Goal: Information Seeking & Learning: Learn about a topic

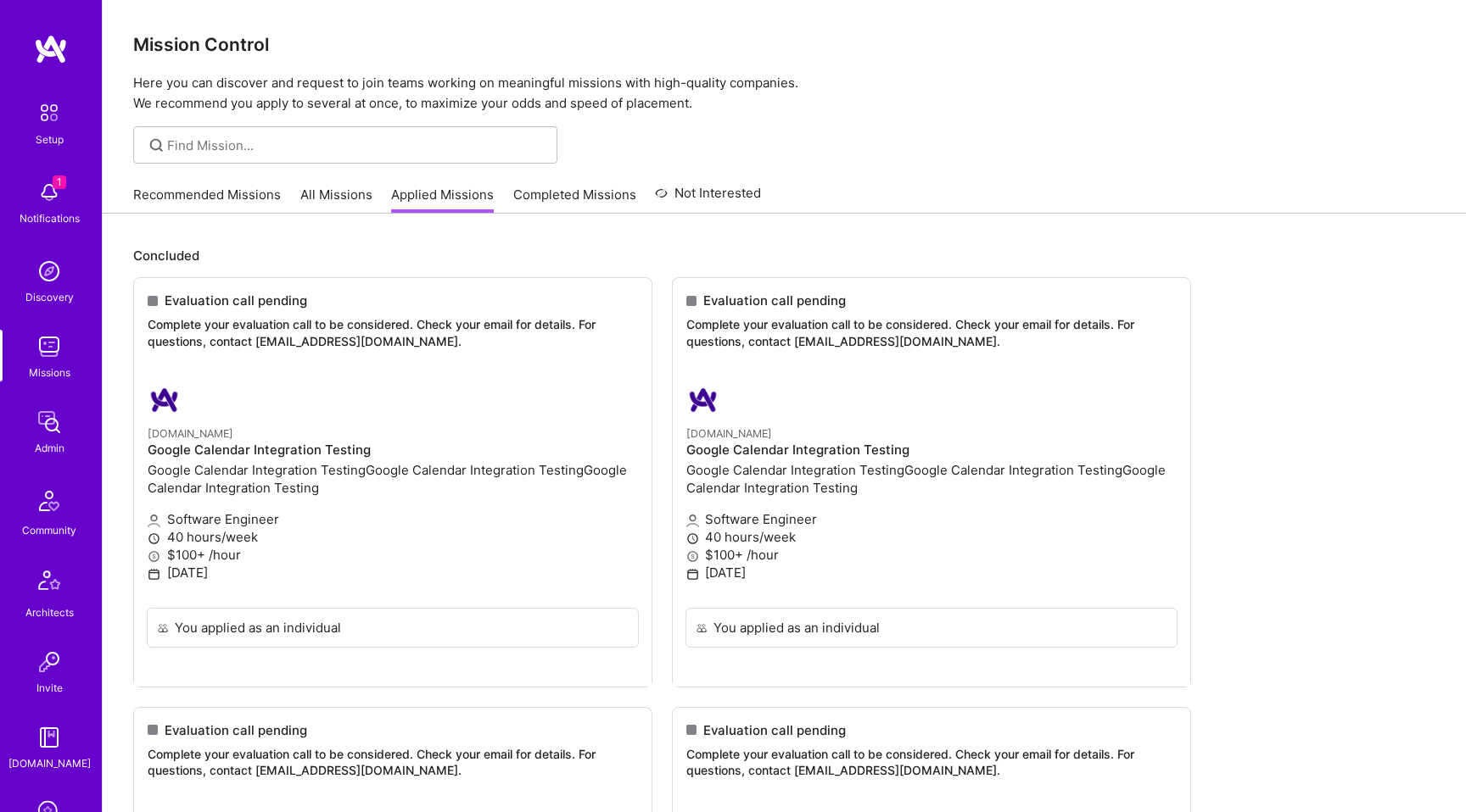
click at [268, 198] on link "Recommended Missions" at bounding box center [207, 199] width 148 height 28
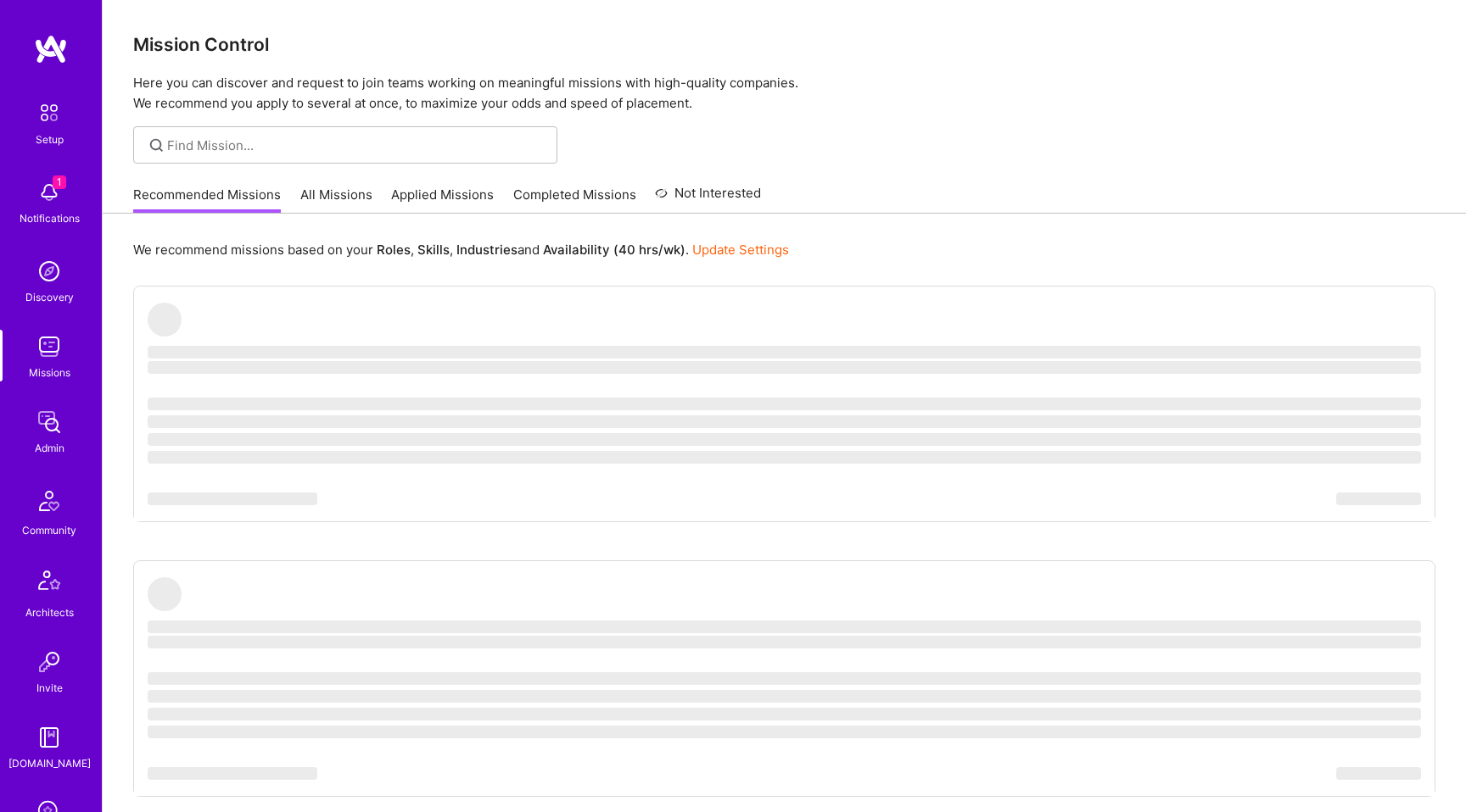
click at [307, 198] on link "All Missions" at bounding box center [336, 199] width 72 height 28
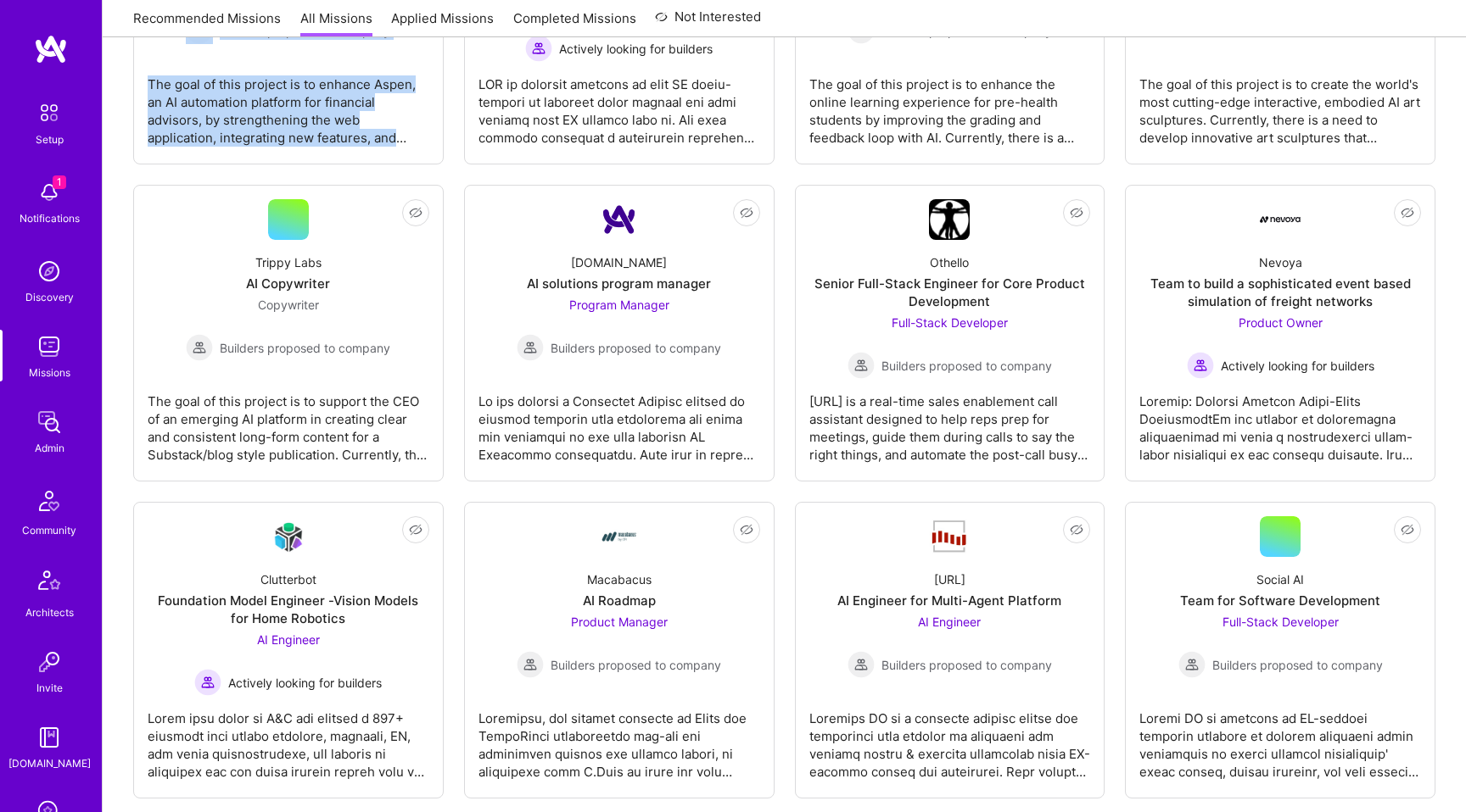
scroll to position [1419, 0]
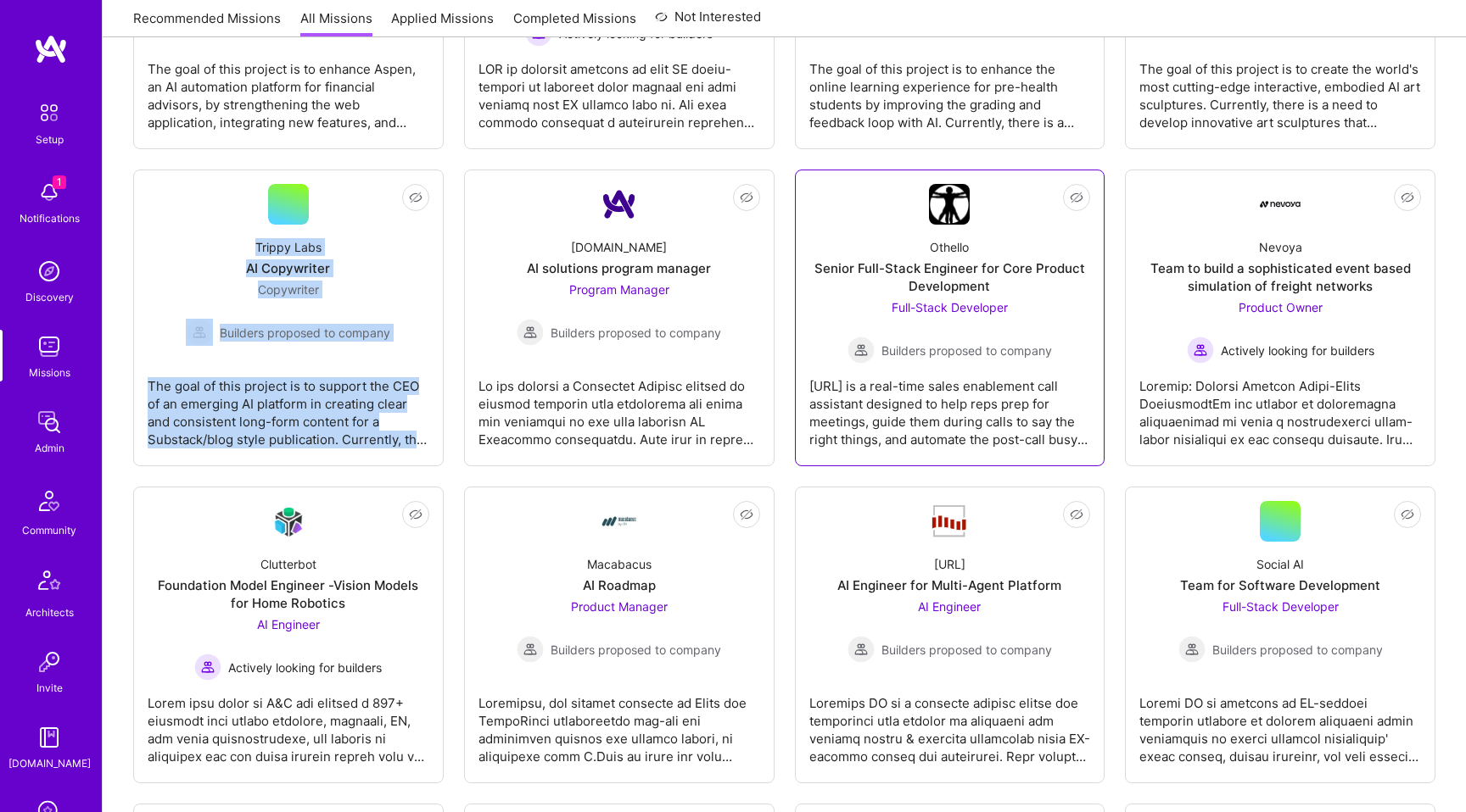
click at [843, 308] on div "Othello Senior Full-Stack Engineer for Core Product Development Full-Stack Deve…" at bounding box center [950, 294] width 281 height 139
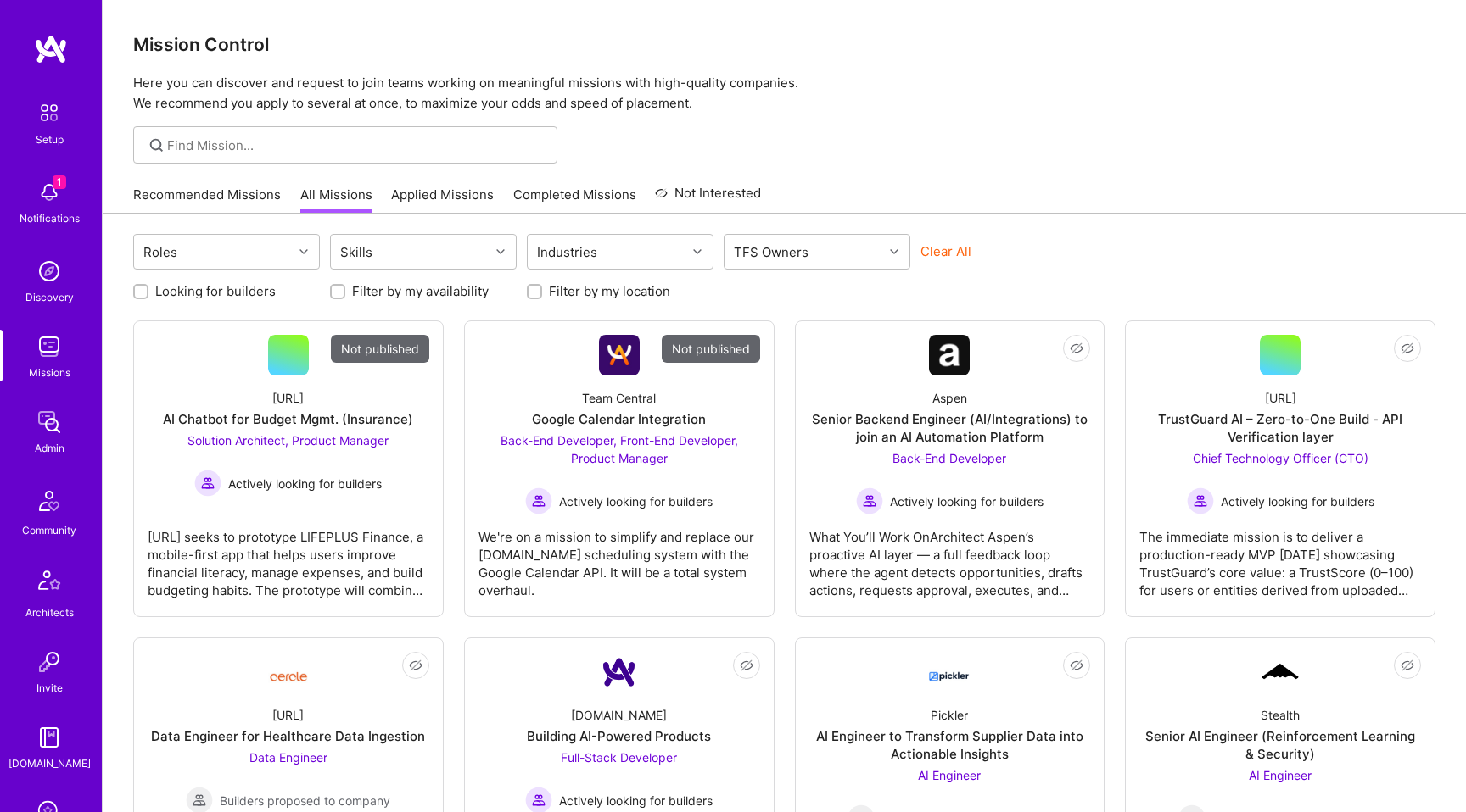
scroll to position [3933, 0]
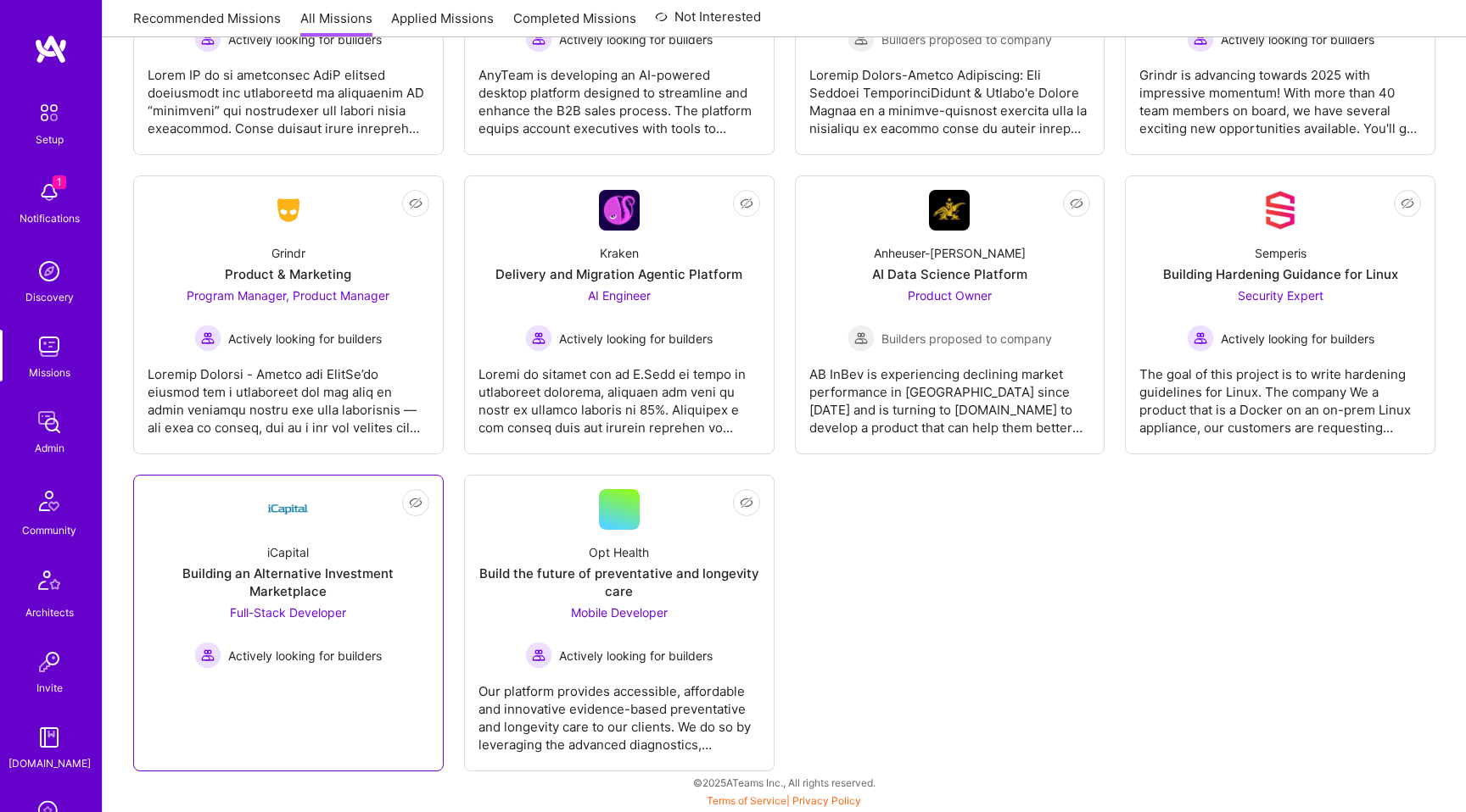
click at [296, 533] on div "iCapital Building an Alternative Investment Marketplace Full-Stack Developer Ac…" at bounding box center [289, 599] width 281 height 139
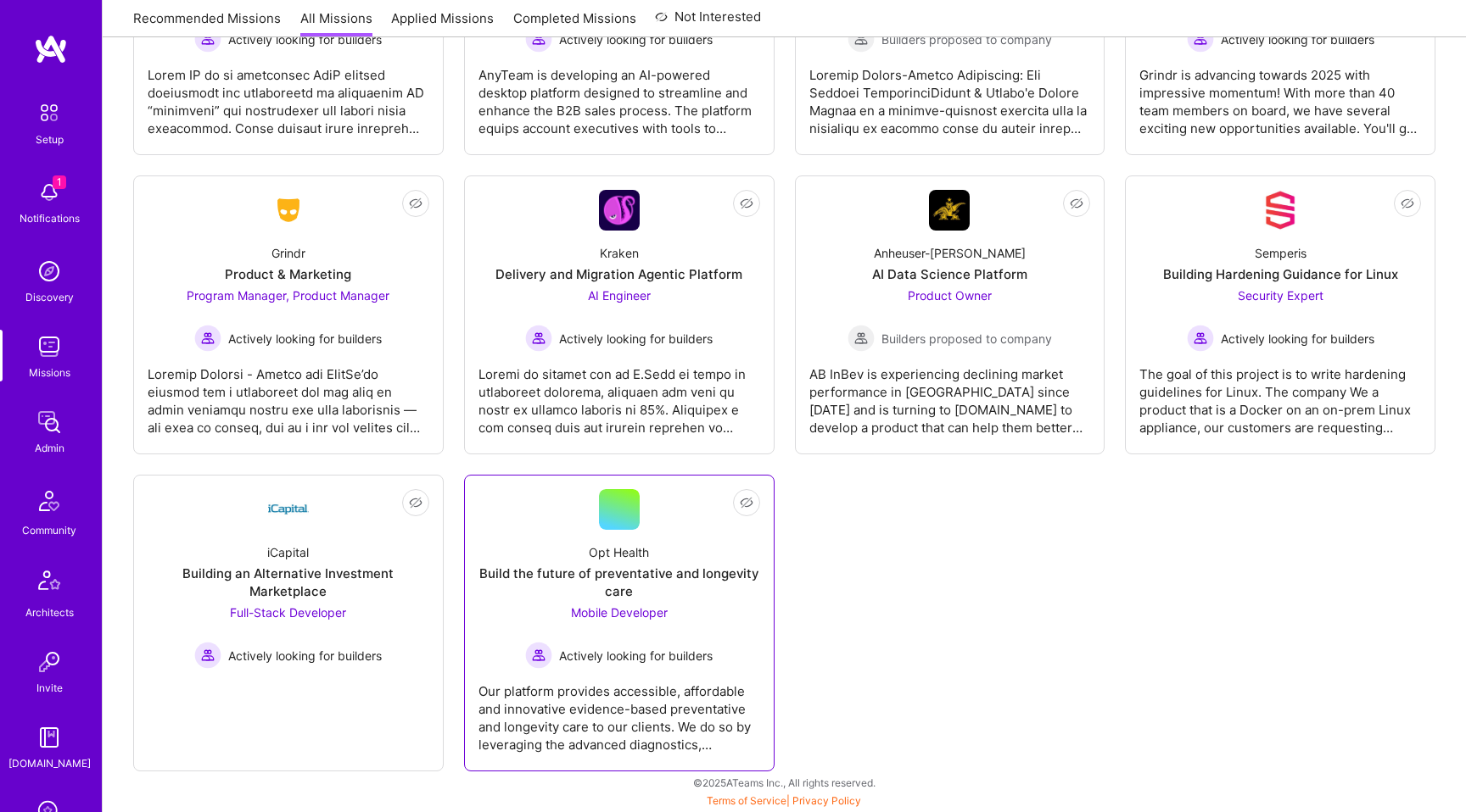
click at [578, 539] on div "Opt Health Build the future of preventative and longevity care Mobile Developer…" at bounding box center [619, 599] width 281 height 139
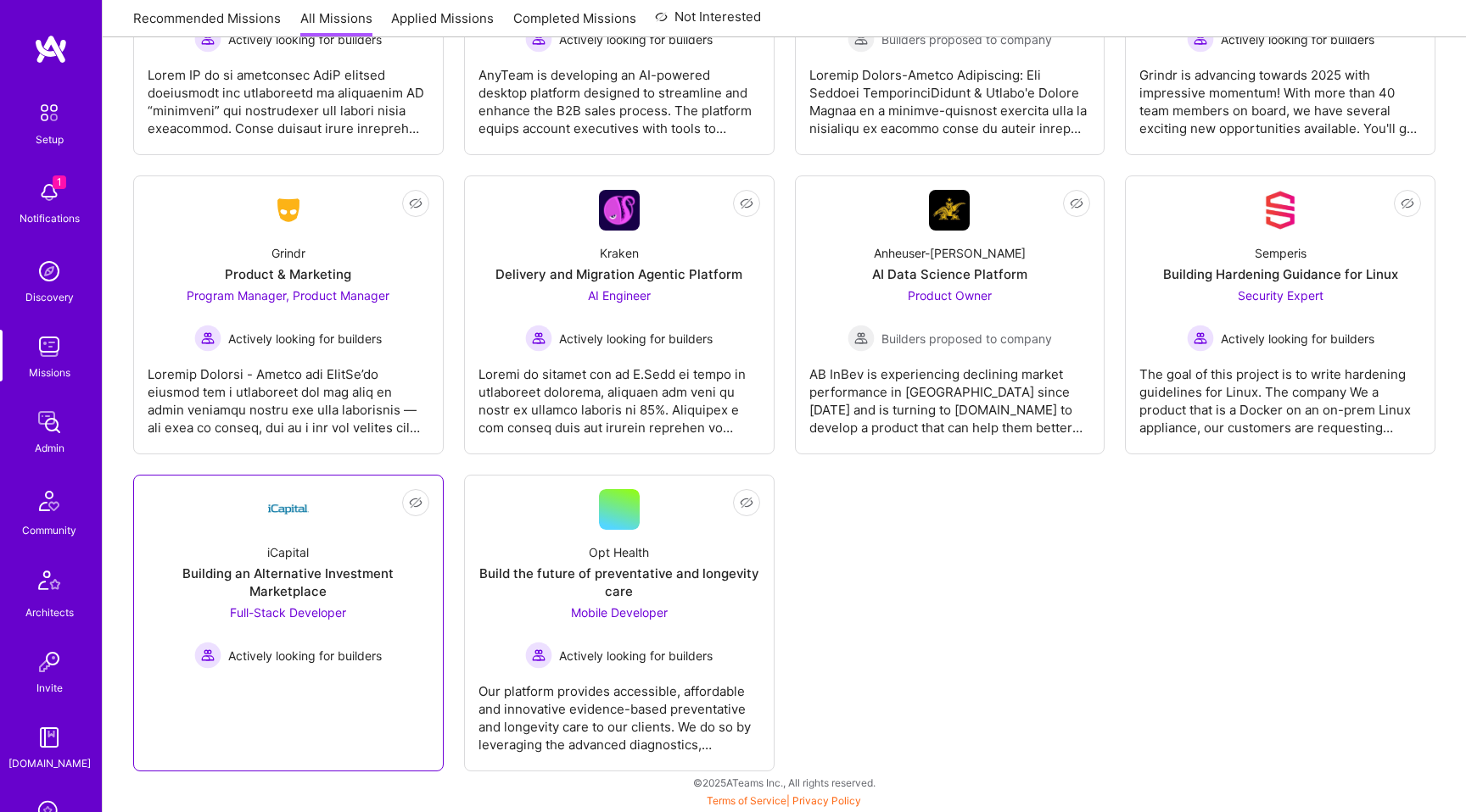
click at [422, 541] on div "iCapital Building an Alternative Investment Marketplace Full-Stack Developer Ac…" at bounding box center [289, 599] width 281 height 139
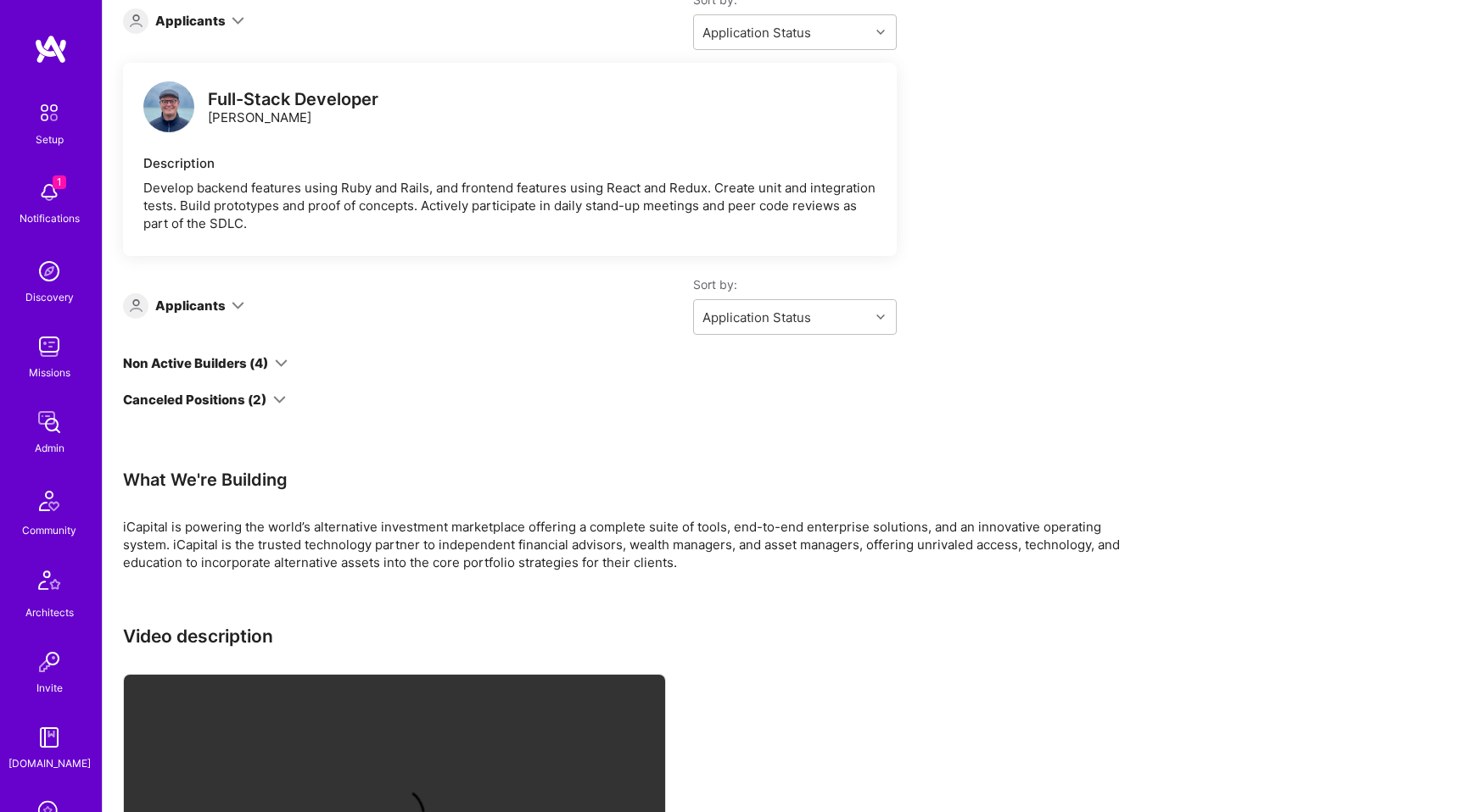
scroll to position [4846, 0]
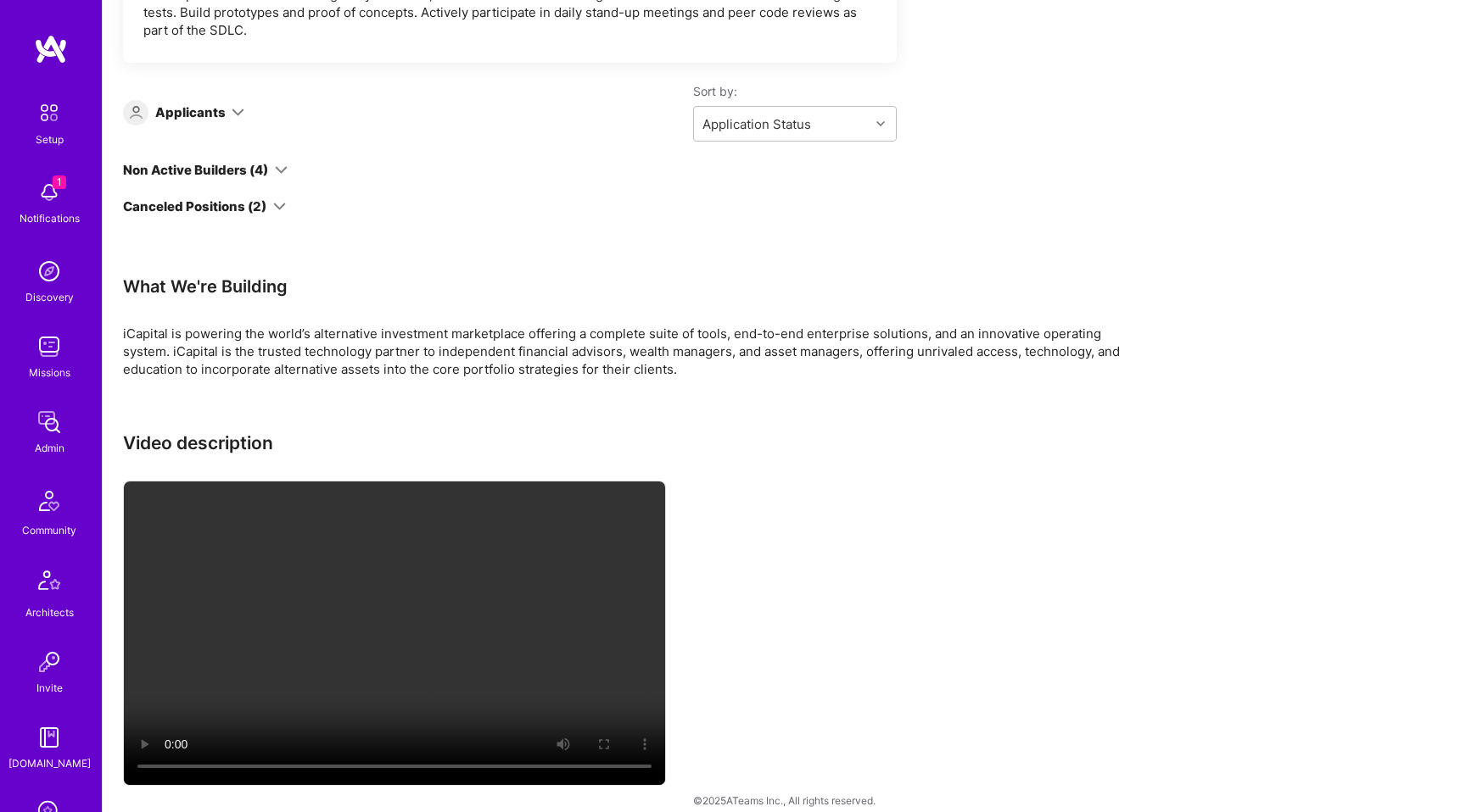
click at [273, 161] on div "Non Active Builders (4)" at bounding box center [205, 170] width 165 height 18
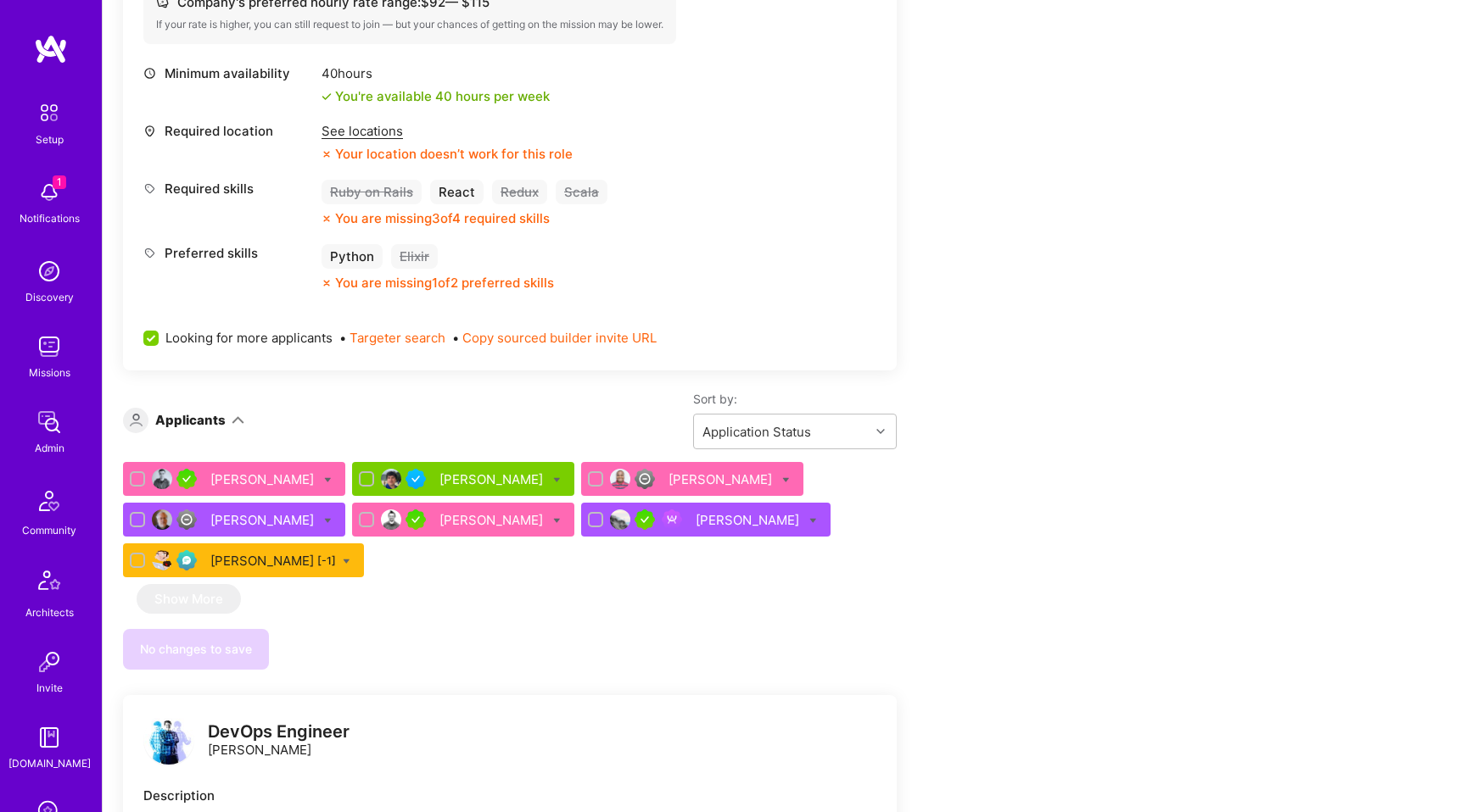
scroll to position [0, 0]
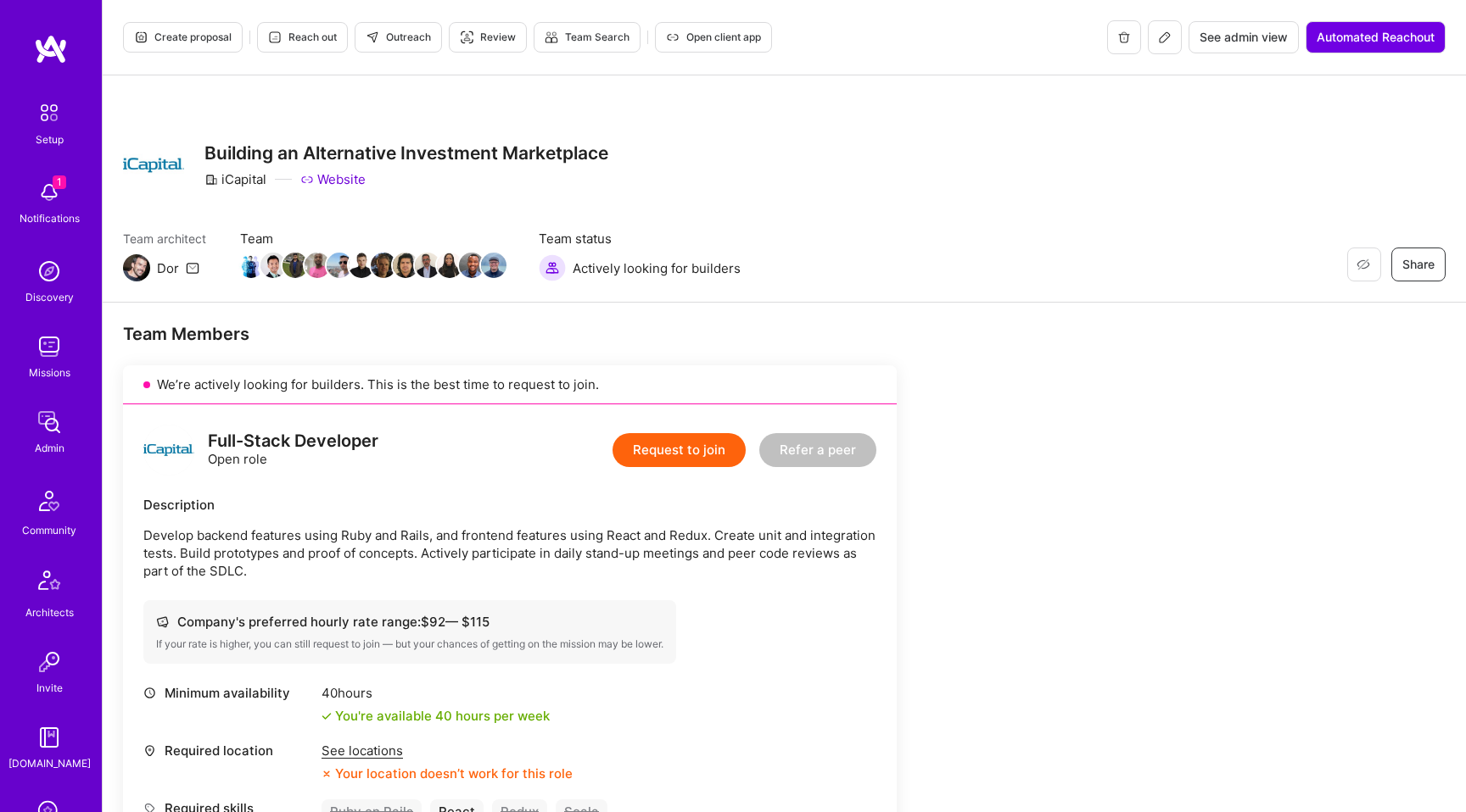
click at [1226, 38] on span "See admin view" at bounding box center [1244, 37] width 88 height 17
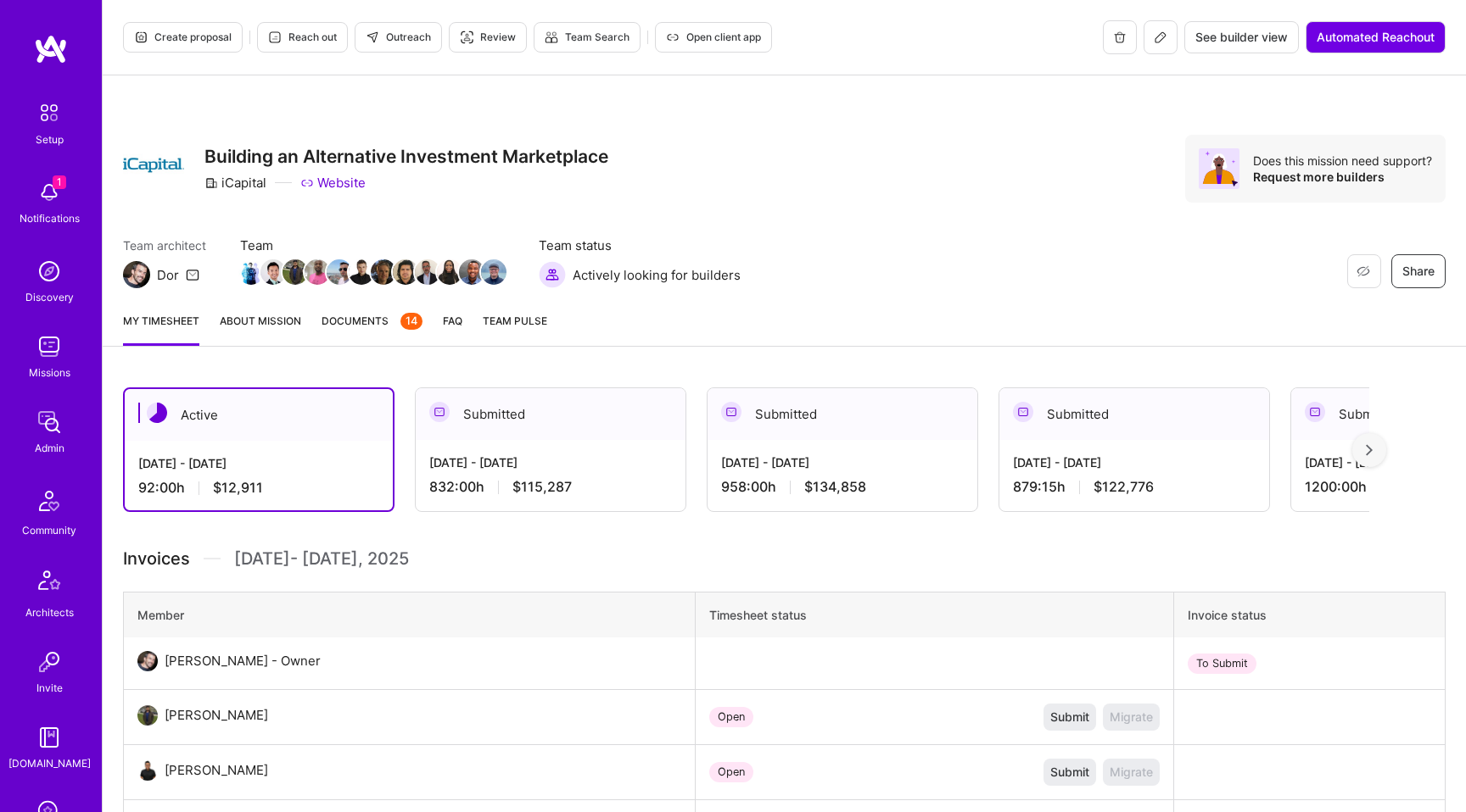
click at [239, 331] on link "About Mission" at bounding box center [261, 329] width 81 height 34
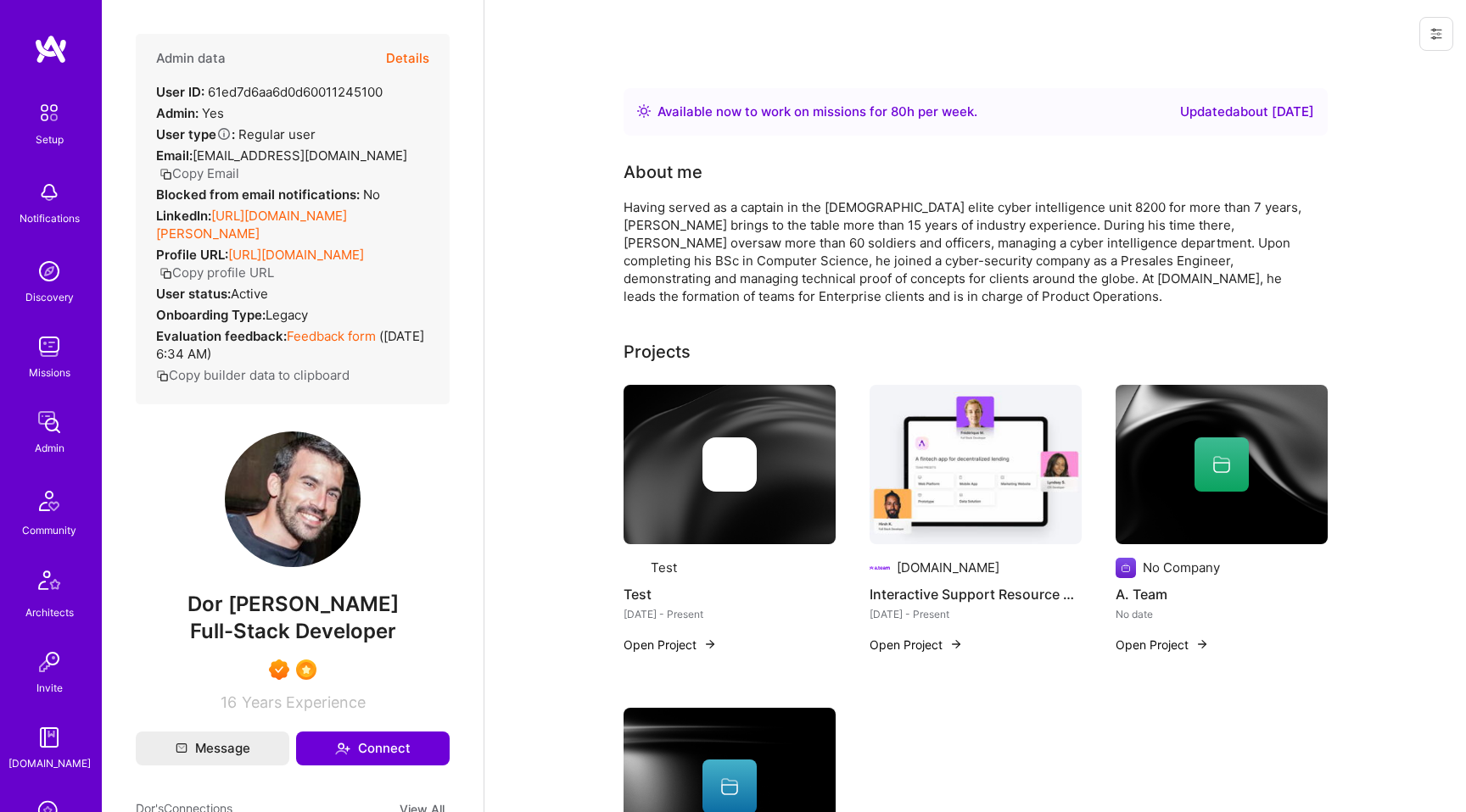
click at [1443, 36] on icon at bounding box center [1436, 33] width 14 height 14
click at [1388, 73] on button "Login as Dor" at bounding box center [1375, 72] width 157 height 43
